Goal: Information Seeking & Learning: Learn about a topic

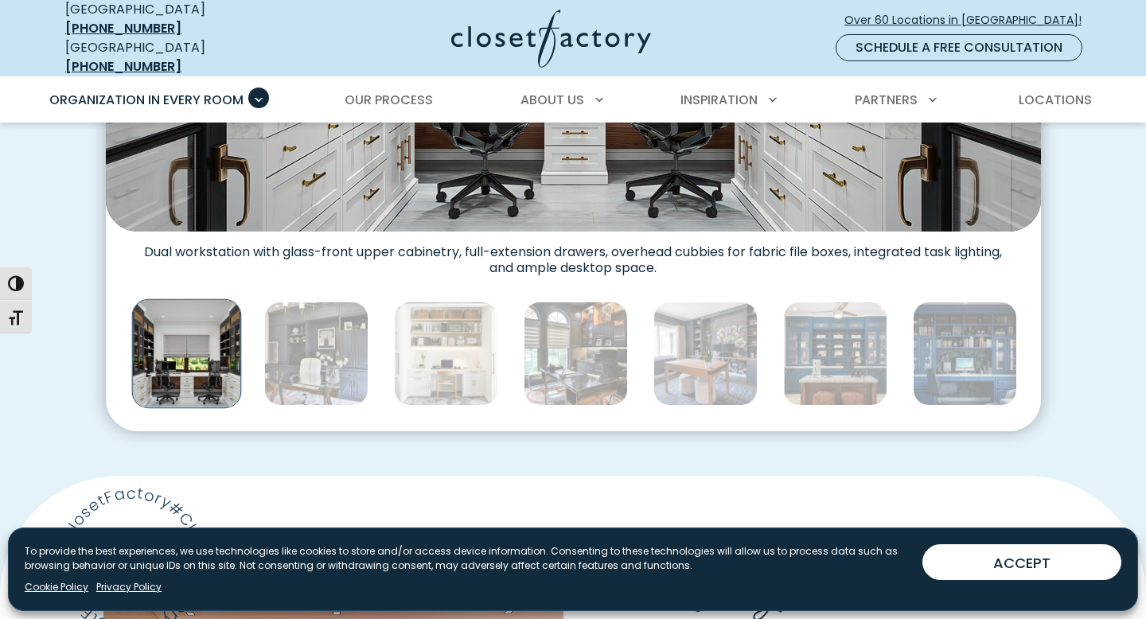
scroll to position [848, 0]
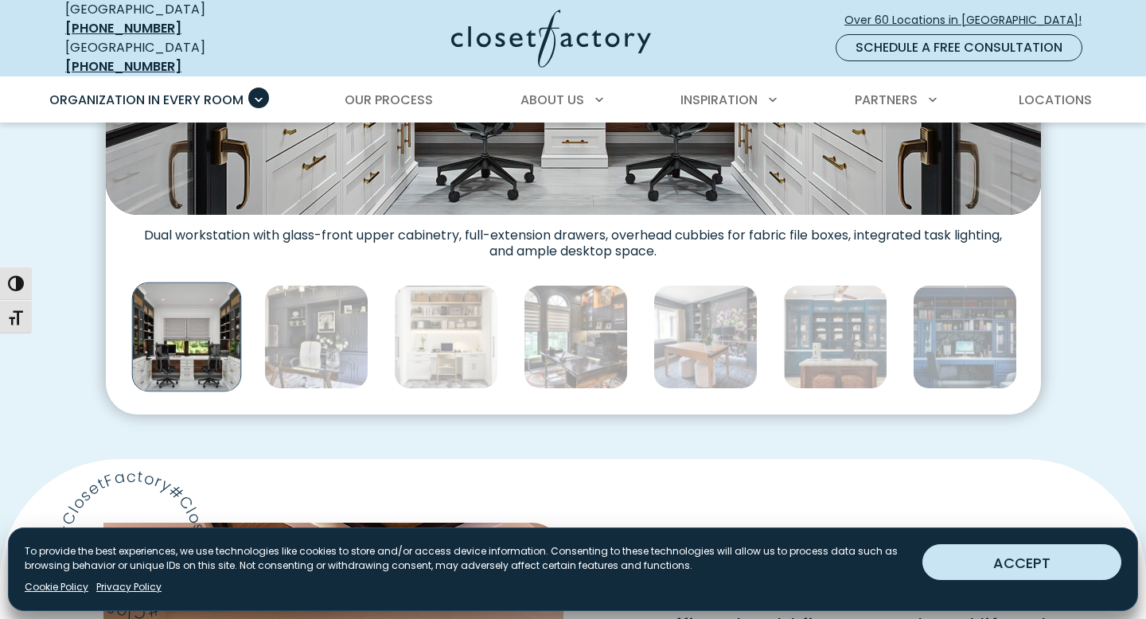
click at [1014, 557] on button "ACCEPT" at bounding box center [1021, 562] width 199 height 36
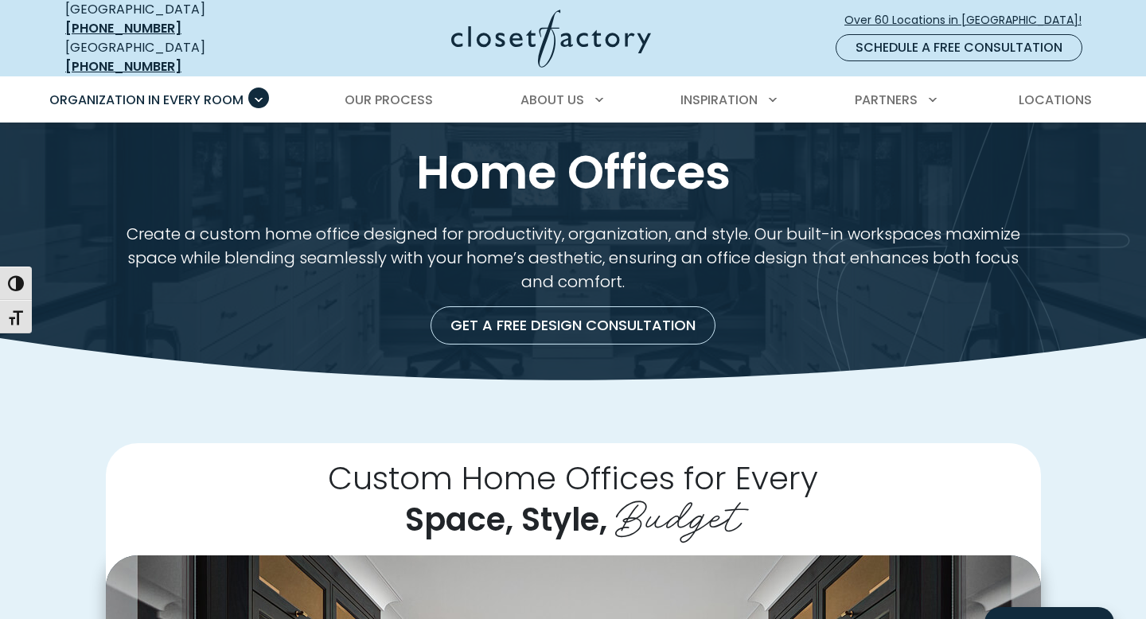
scroll to position [0, 0]
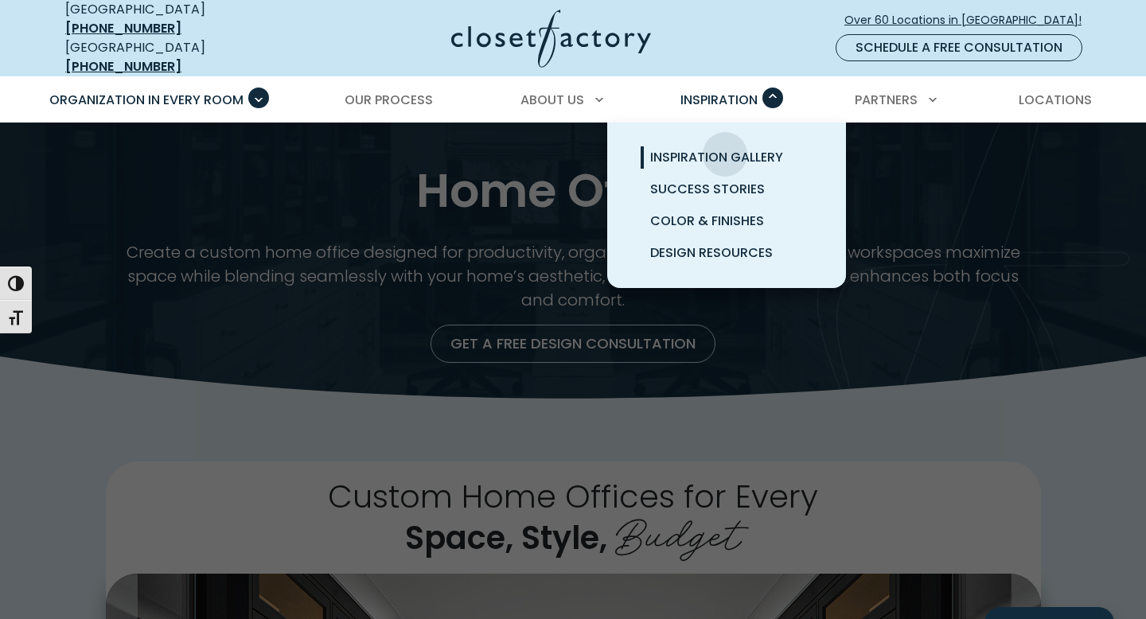
click at [725, 148] on span "Inspiration Gallery" at bounding box center [716, 157] width 133 height 18
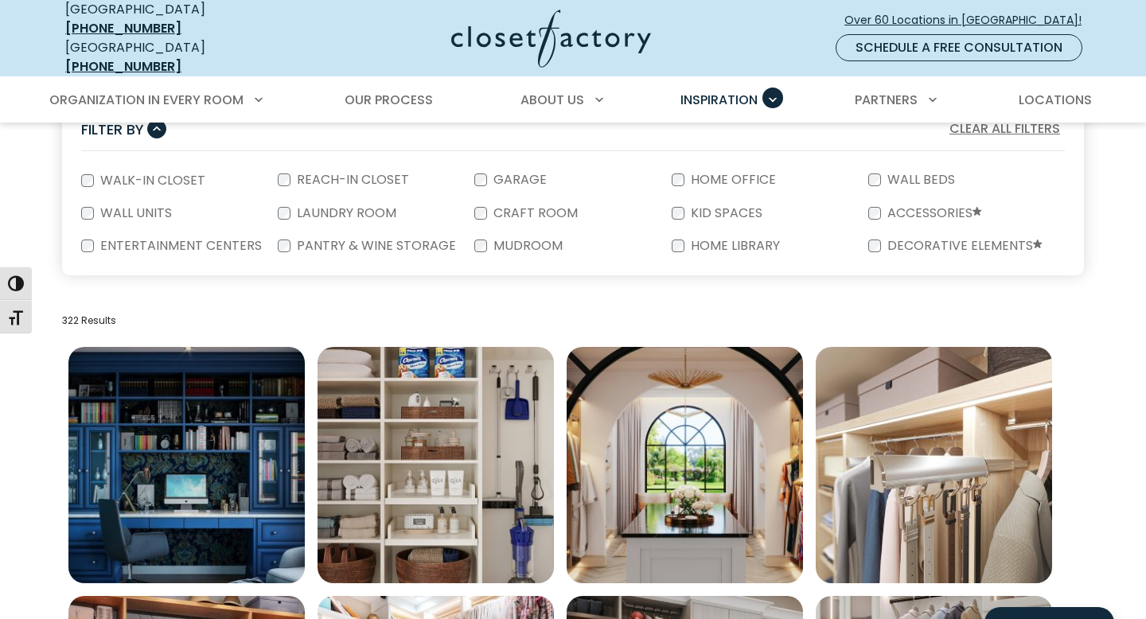
scroll to position [351, 0]
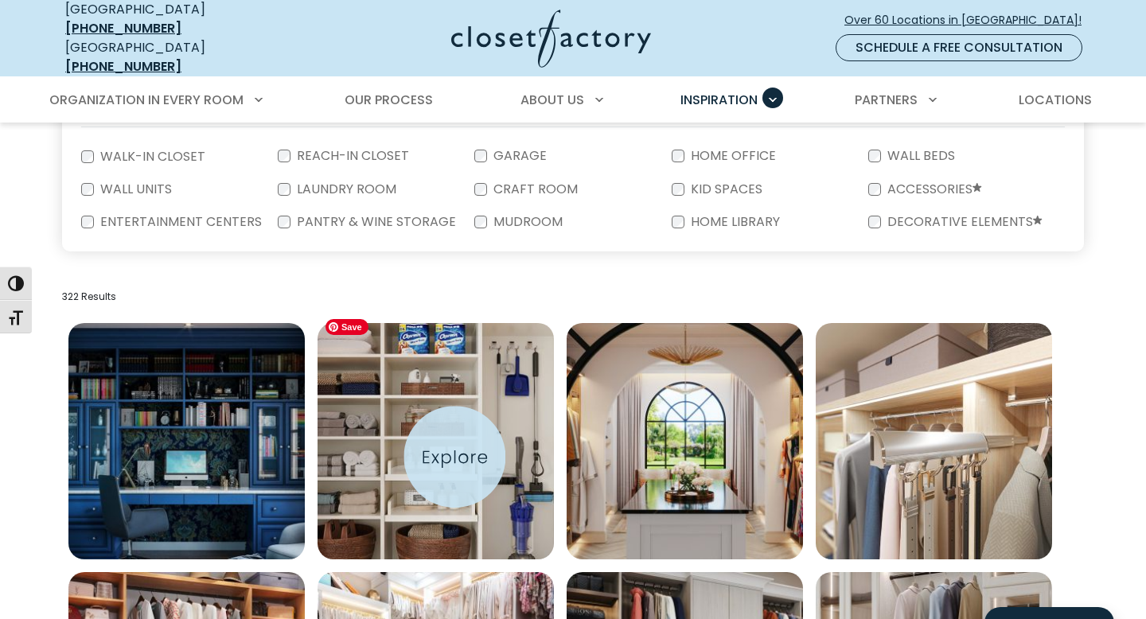
click at [454, 456] on img "Open inspiration gallery to preview enlarged image" at bounding box center [435, 441] width 236 height 236
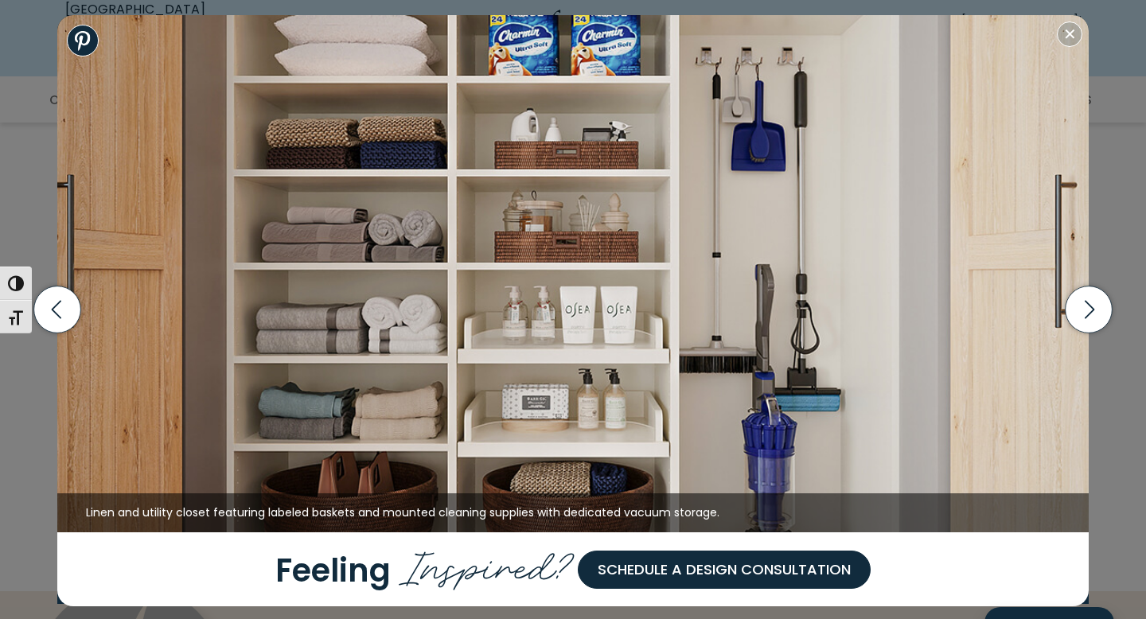
scroll to position [1261, 0]
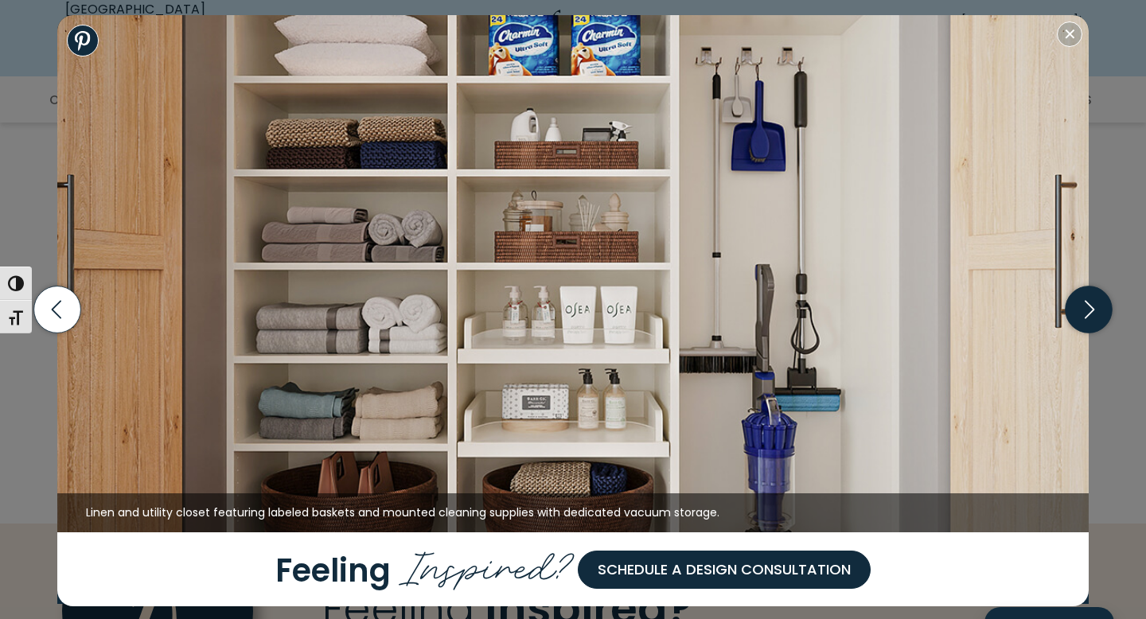
click at [1091, 313] on icon "button" at bounding box center [1088, 309] width 47 height 47
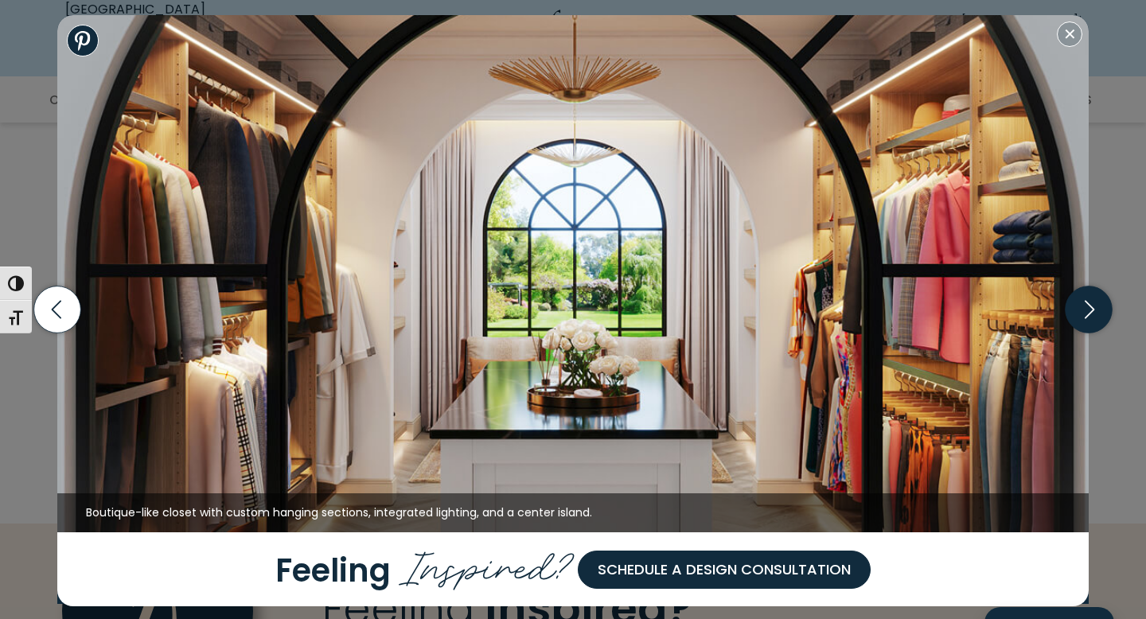
click at [1091, 313] on icon "button" at bounding box center [1088, 309] width 47 height 47
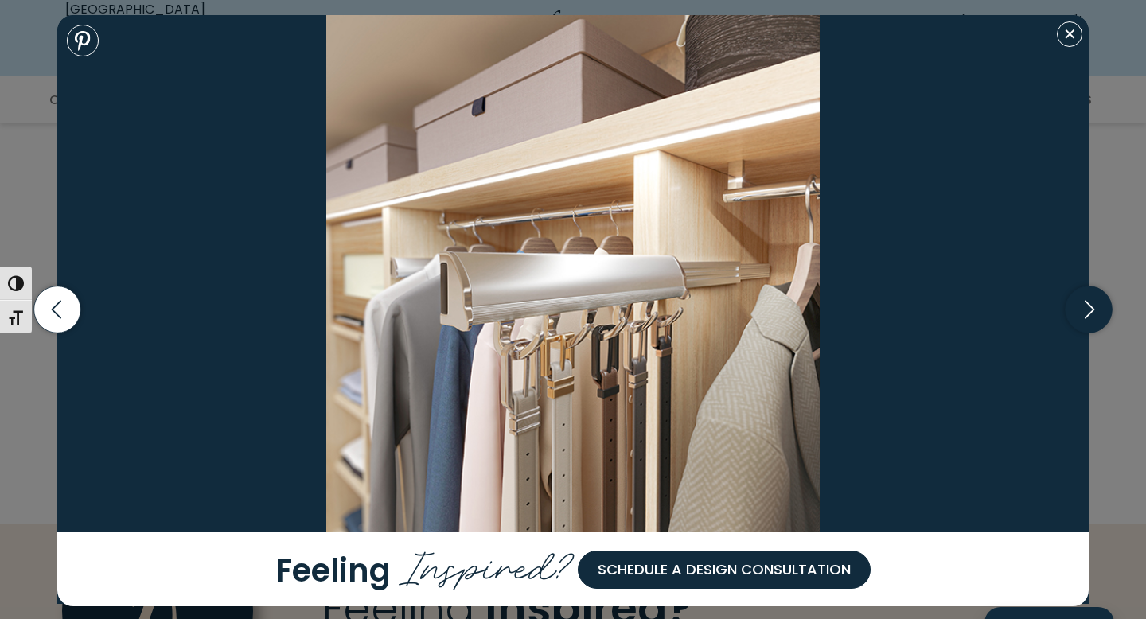
click at [1091, 313] on icon "button" at bounding box center [1088, 309] width 47 height 47
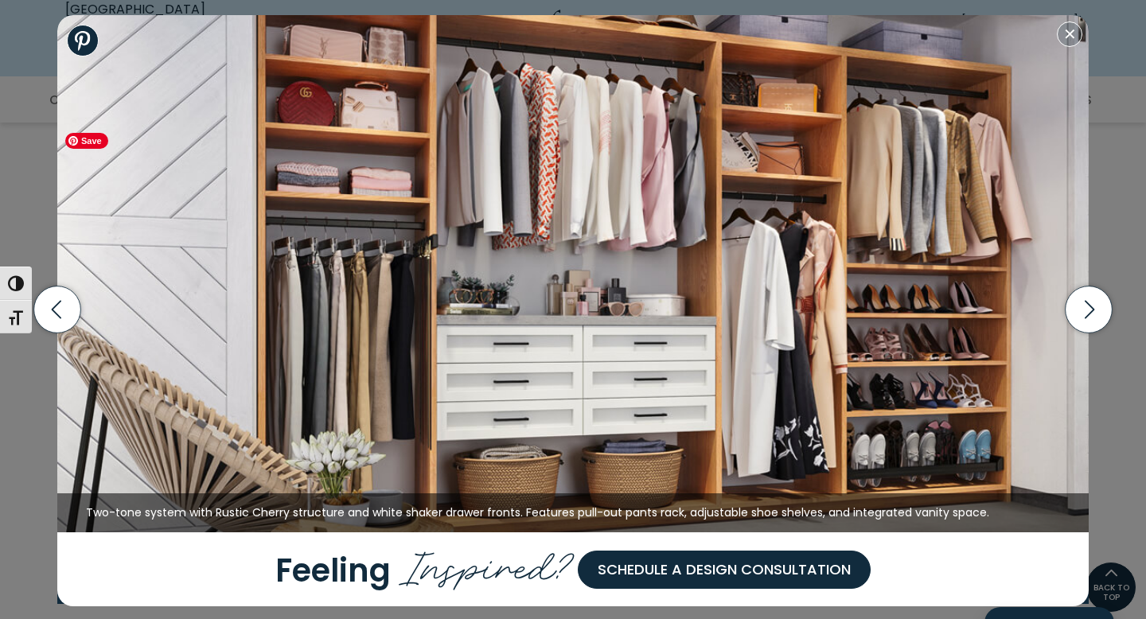
scroll to position [982, 0]
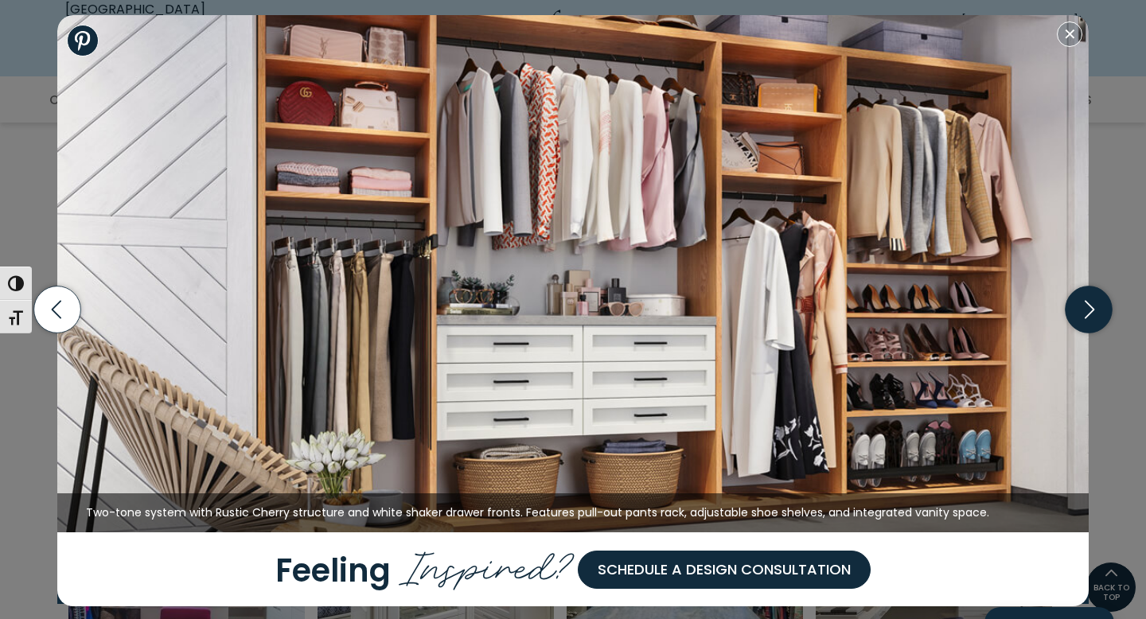
click at [1098, 306] on icon "button" at bounding box center [1088, 309] width 47 height 47
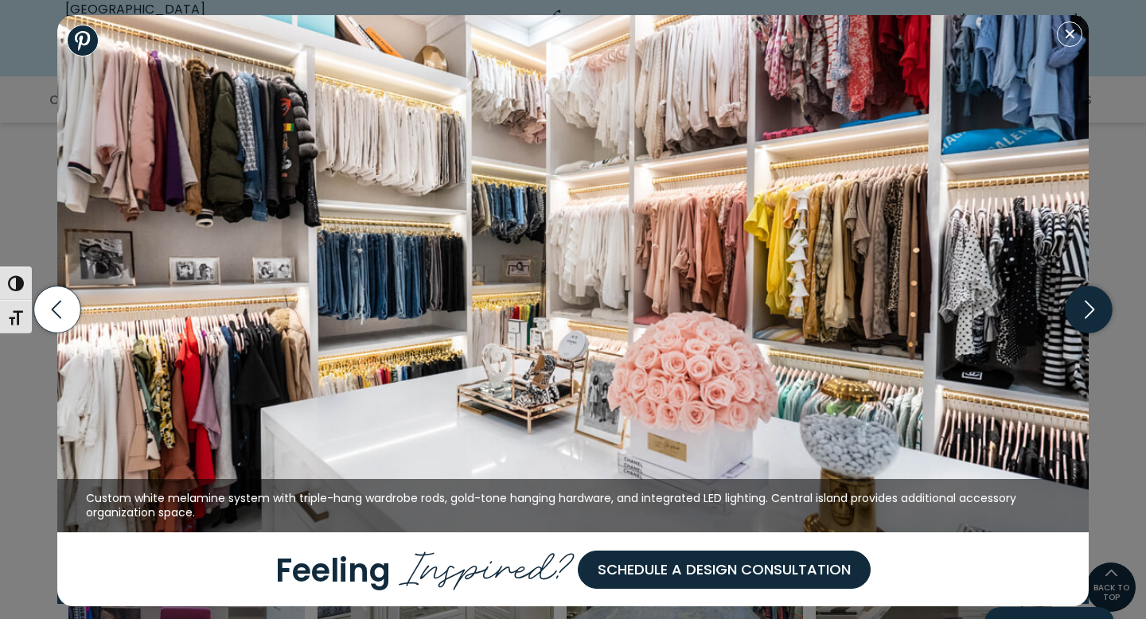
click at [1098, 306] on icon "button" at bounding box center [1088, 309] width 47 height 47
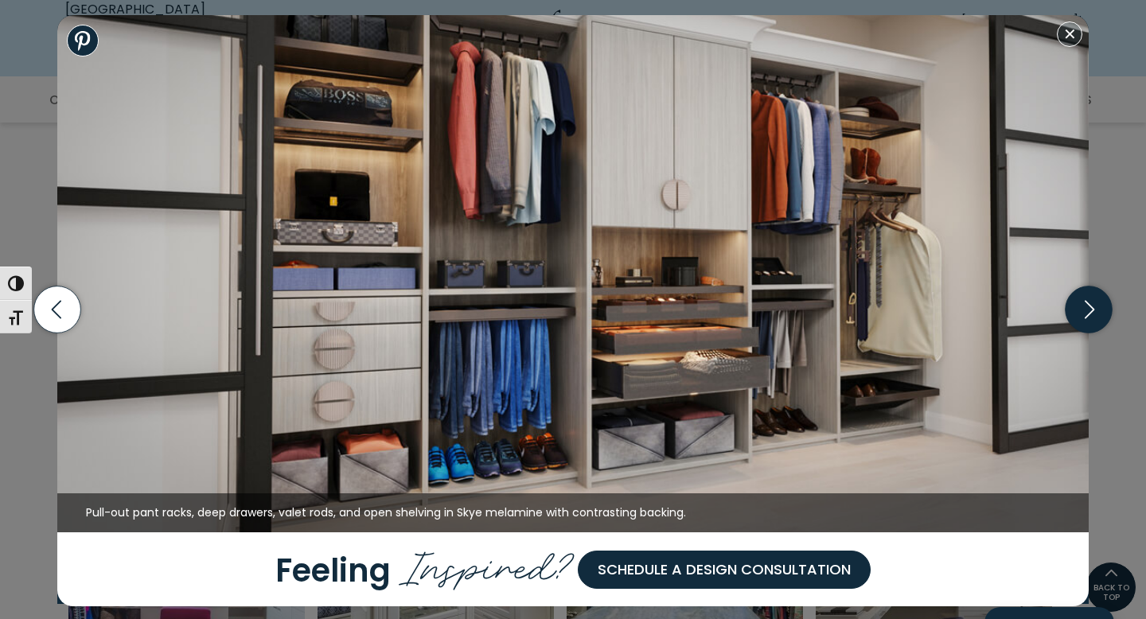
click at [1098, 306] on icon "button" at bounding box center [1088, 309] width 47 height 47
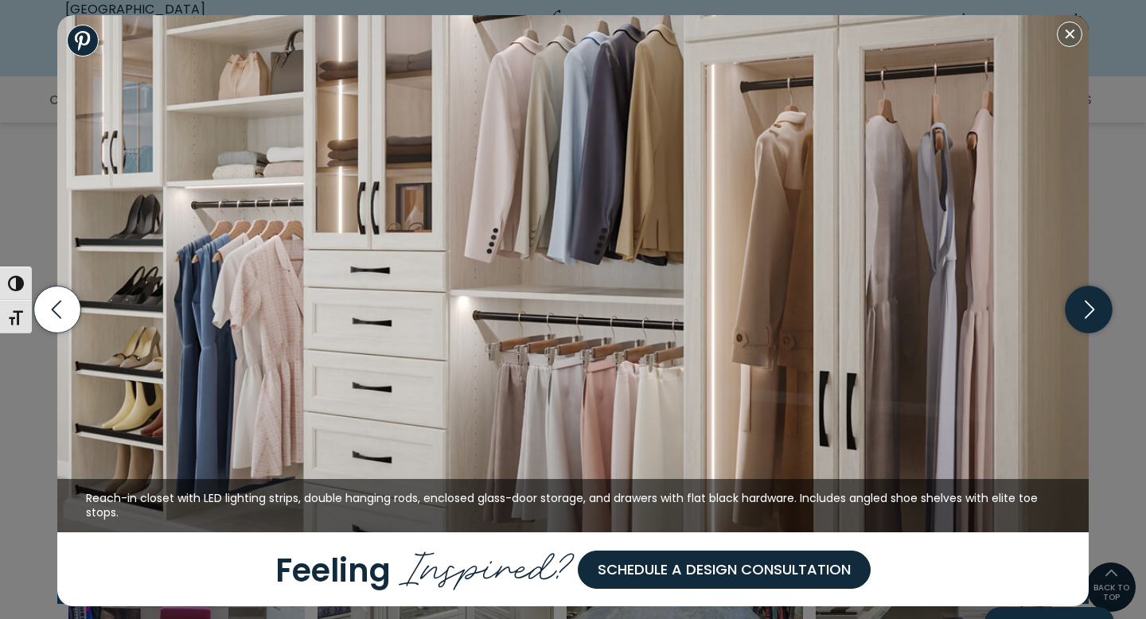
click at [1090, 300] on icon "button" at bounding box center [1088, 309] width 47 height 47
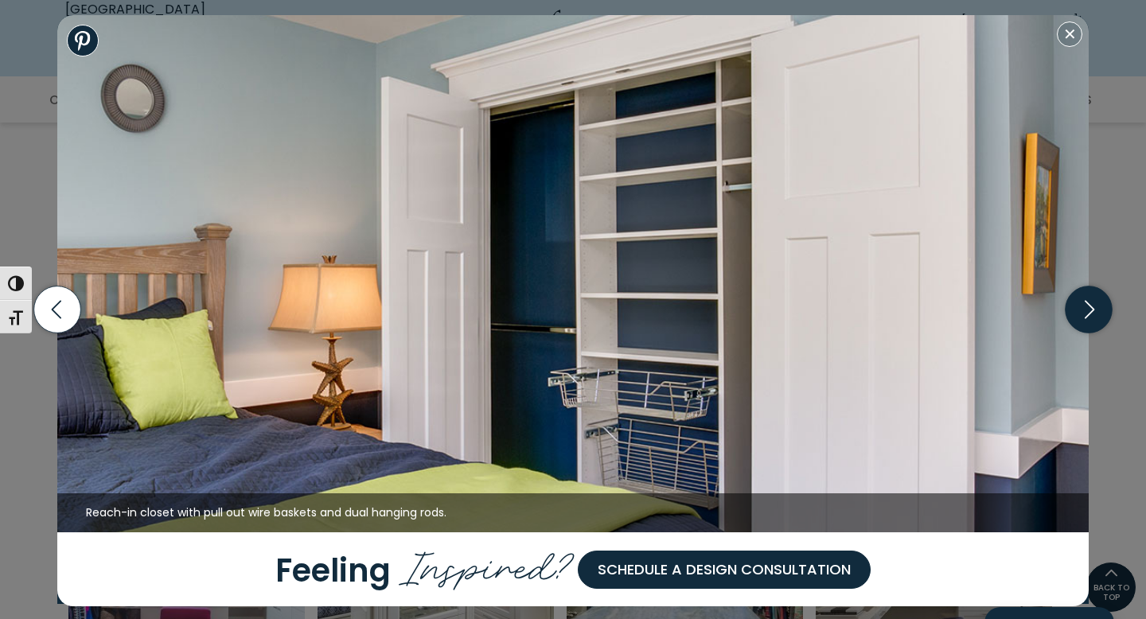
click at [1090, 300] on icon "button" at bounding box center [1088, 309] width 47 height 47
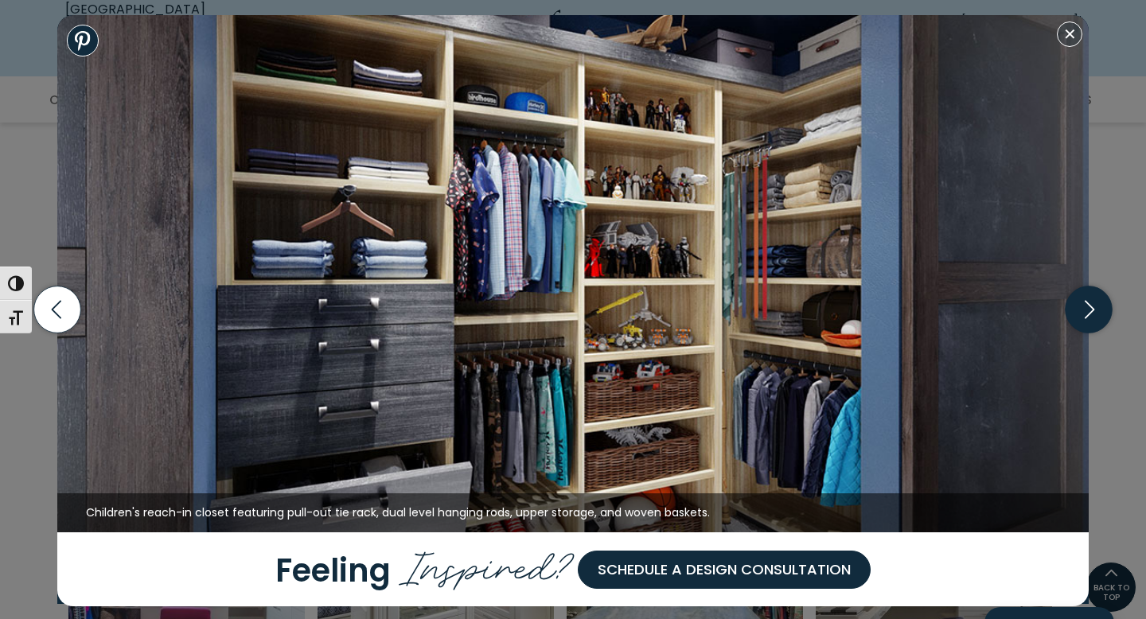
click at [1090, 300] on icon "button" at bounding box center [1088, 309] width 47 height 47
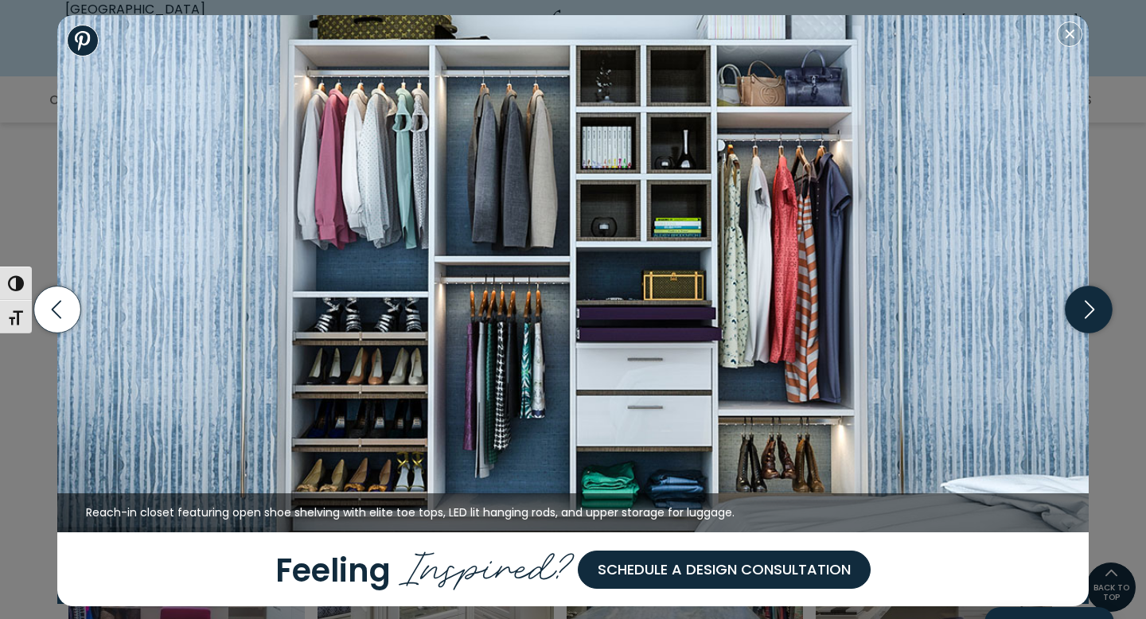
click at [1090, 300] on icon "button" at bounding box center [1088, 309] width 47 height 47
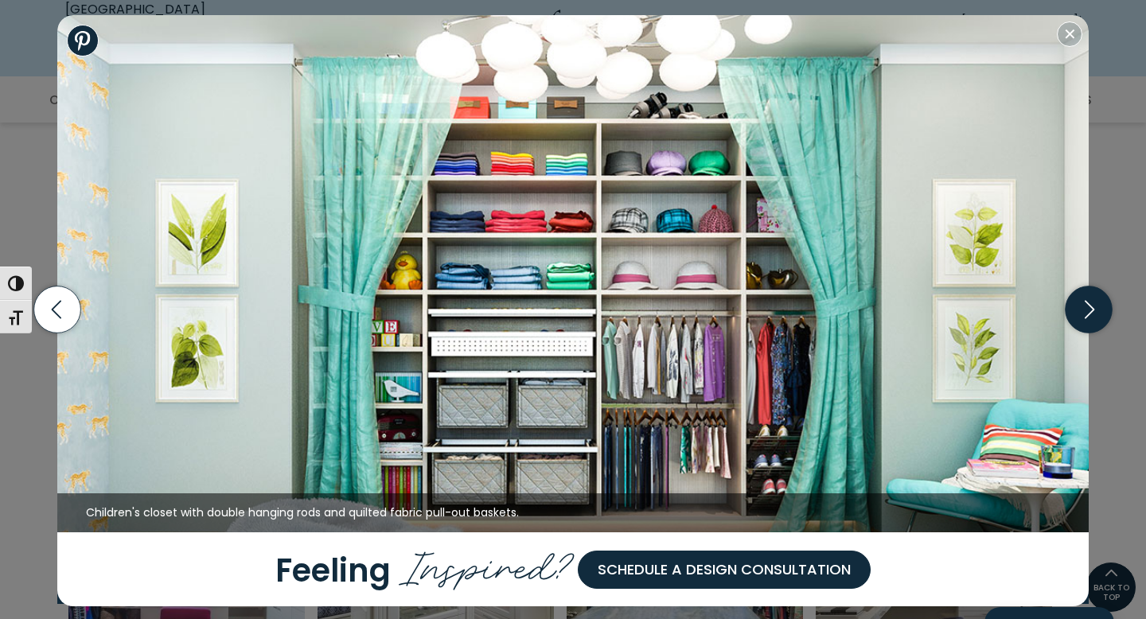
click at [1090, 300] on icon "button" at bounding box center [1088, 309] width 47 height 47
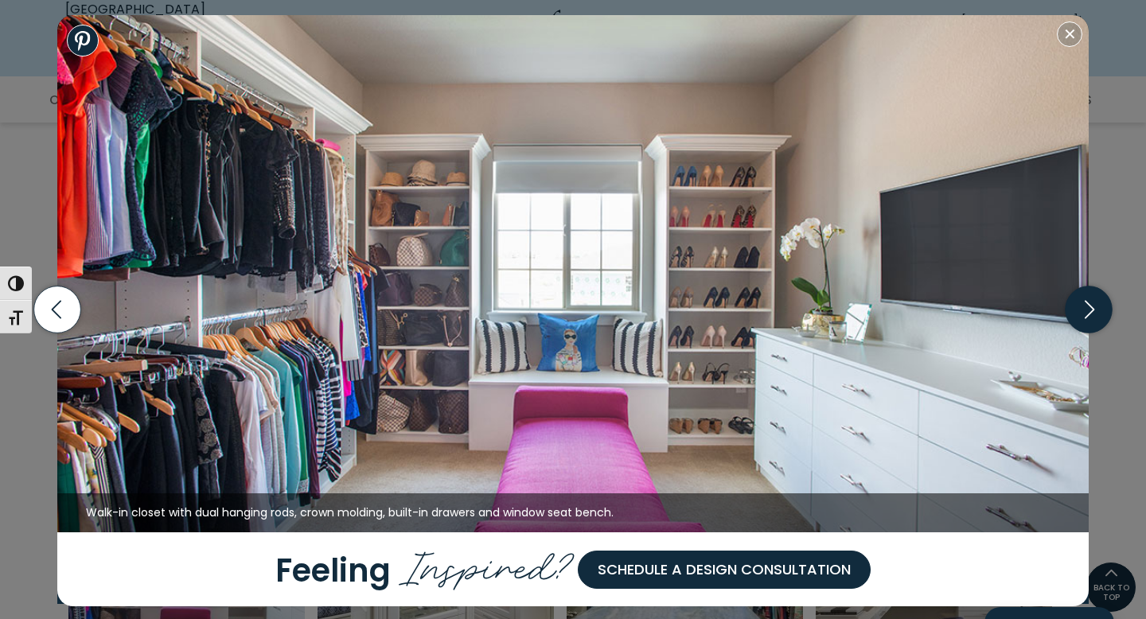
click at [1090, 300] on icon "button" at bounding box center [1088, 309] width 47 height 47
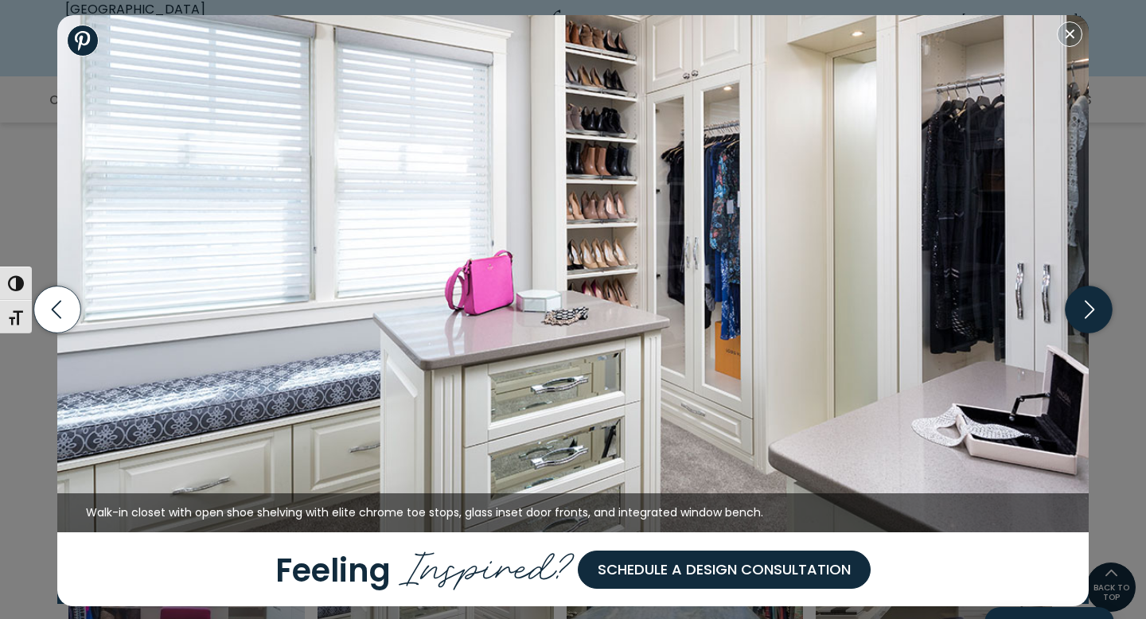
click at [1090, 300] on icon "button" at bounding box center [1088, 309] width 47 height 47
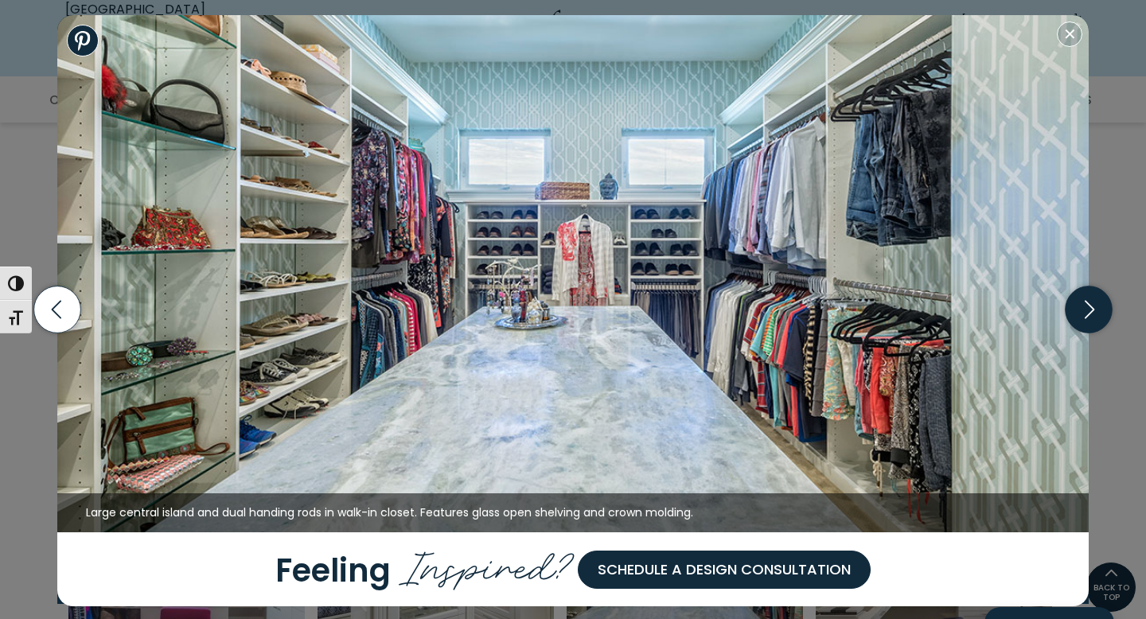
click at [1090, 300] on icon "button" at bounding box center [1088, 309] width 47 height 47
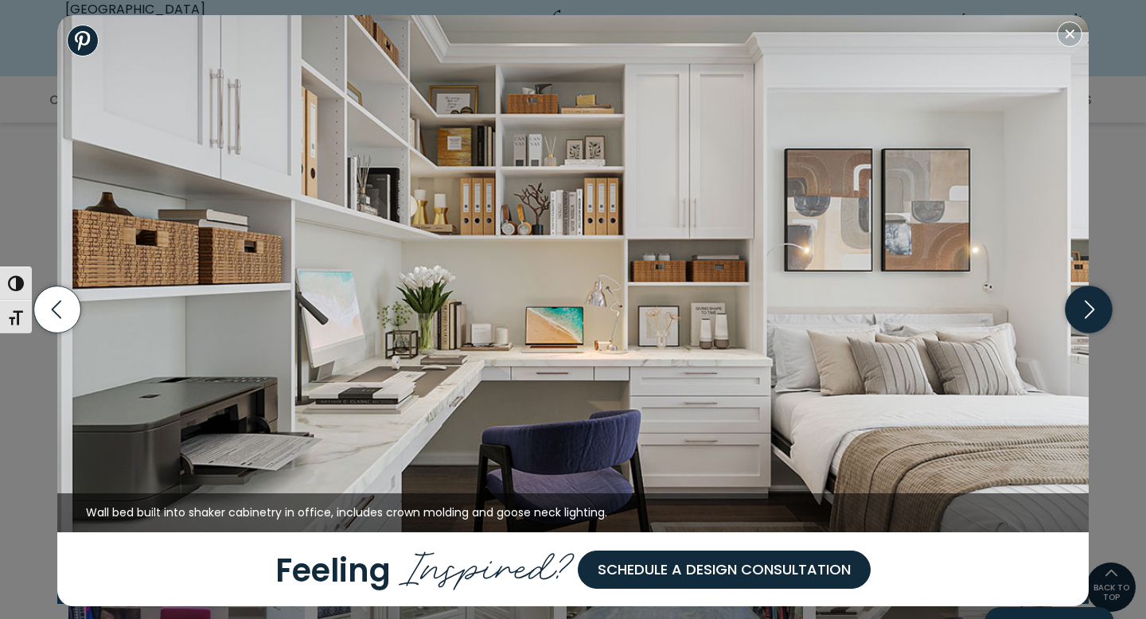
click at [1090, 309] on icon "button" at bounding box center [1088, 309] width 47 height 47
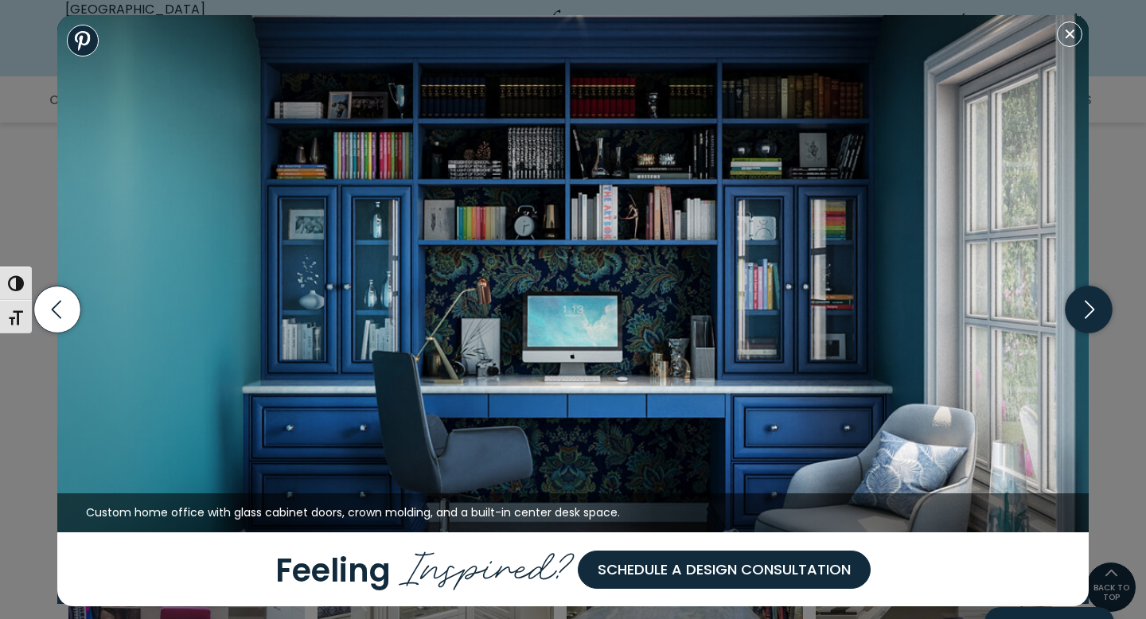
click at [1090, 309] on icon "button" at bounding box center [1088, 309] width 47 height 47
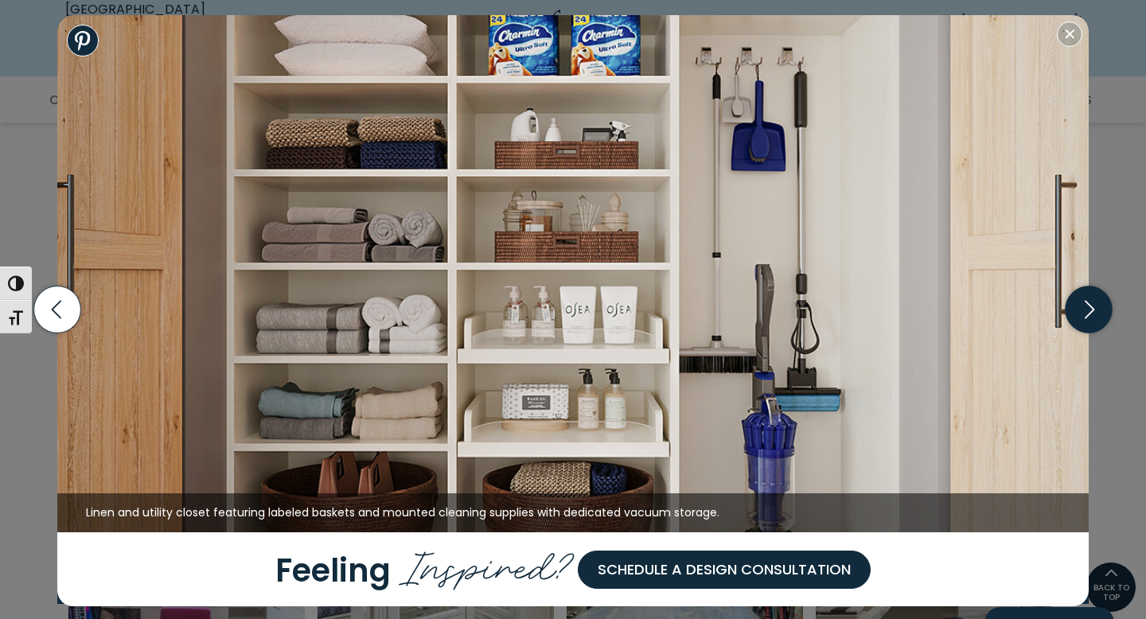
click at [1091, 309] on icon "button" at bounding box center [1088, 309] width 47 height 47
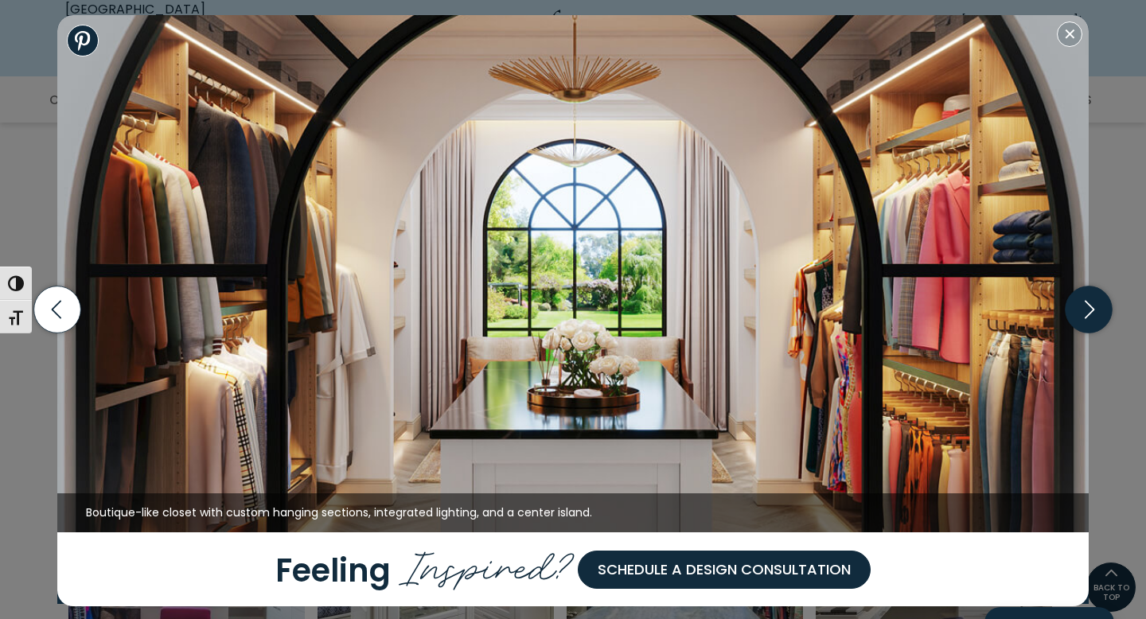
click at [1091, 309] on icon "button" at bounding box center [1088, 309] width 47 height 47
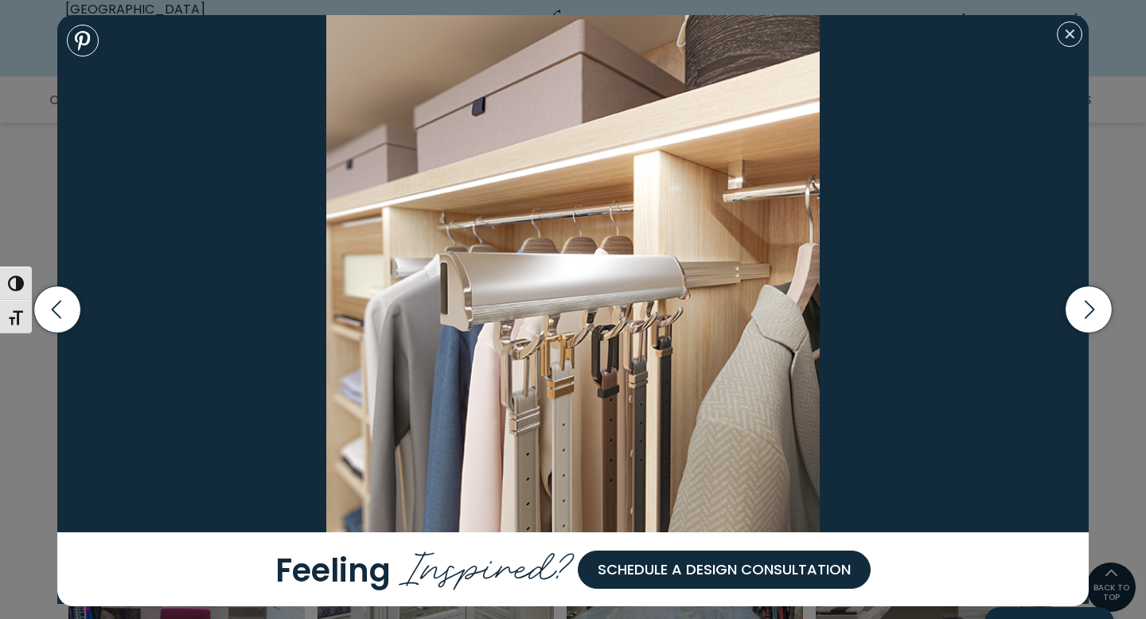
click at [1072, 43] on button "Close modal" at bounding box center [1069, 33] width 25 height 25
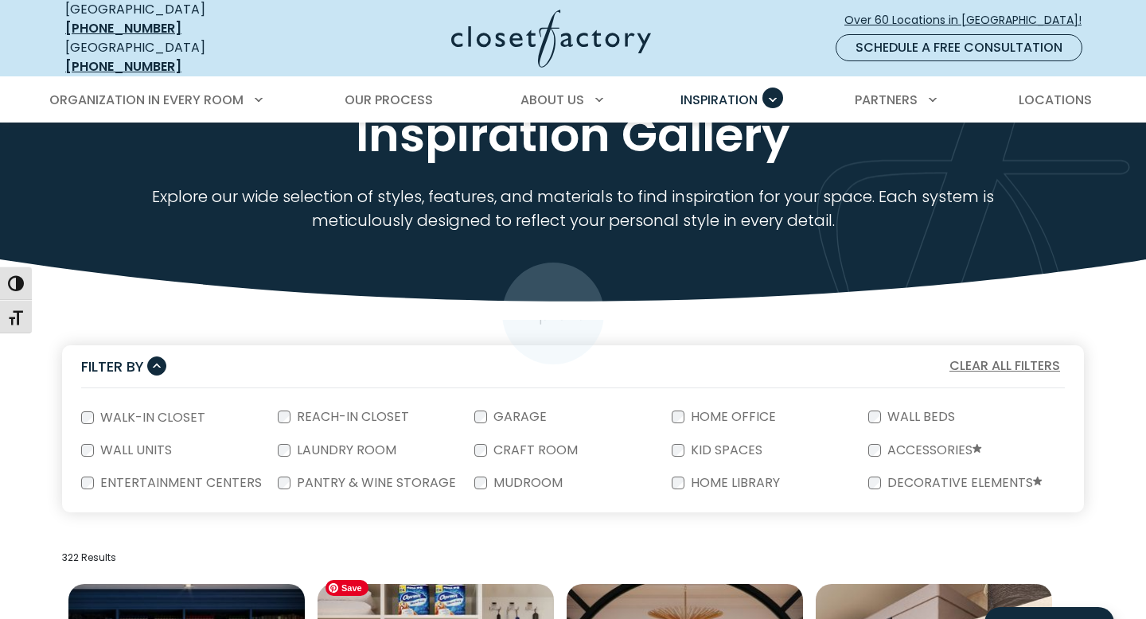
scroll to position [0, 0]
